Goal: Information Seeking & Learning: Learn about a topic

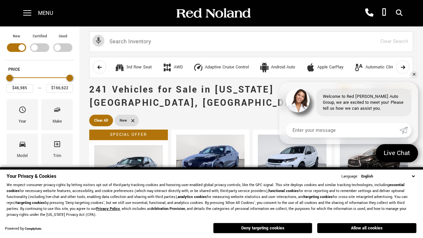
scroll to position [228, 0]
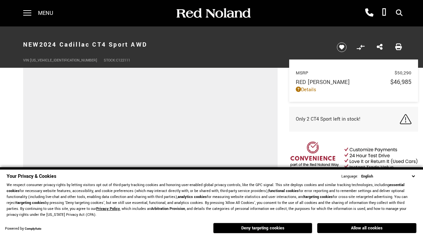
scroll to position [344, 0]
